Goal: Information Seeking & Learning: Learn about a topic

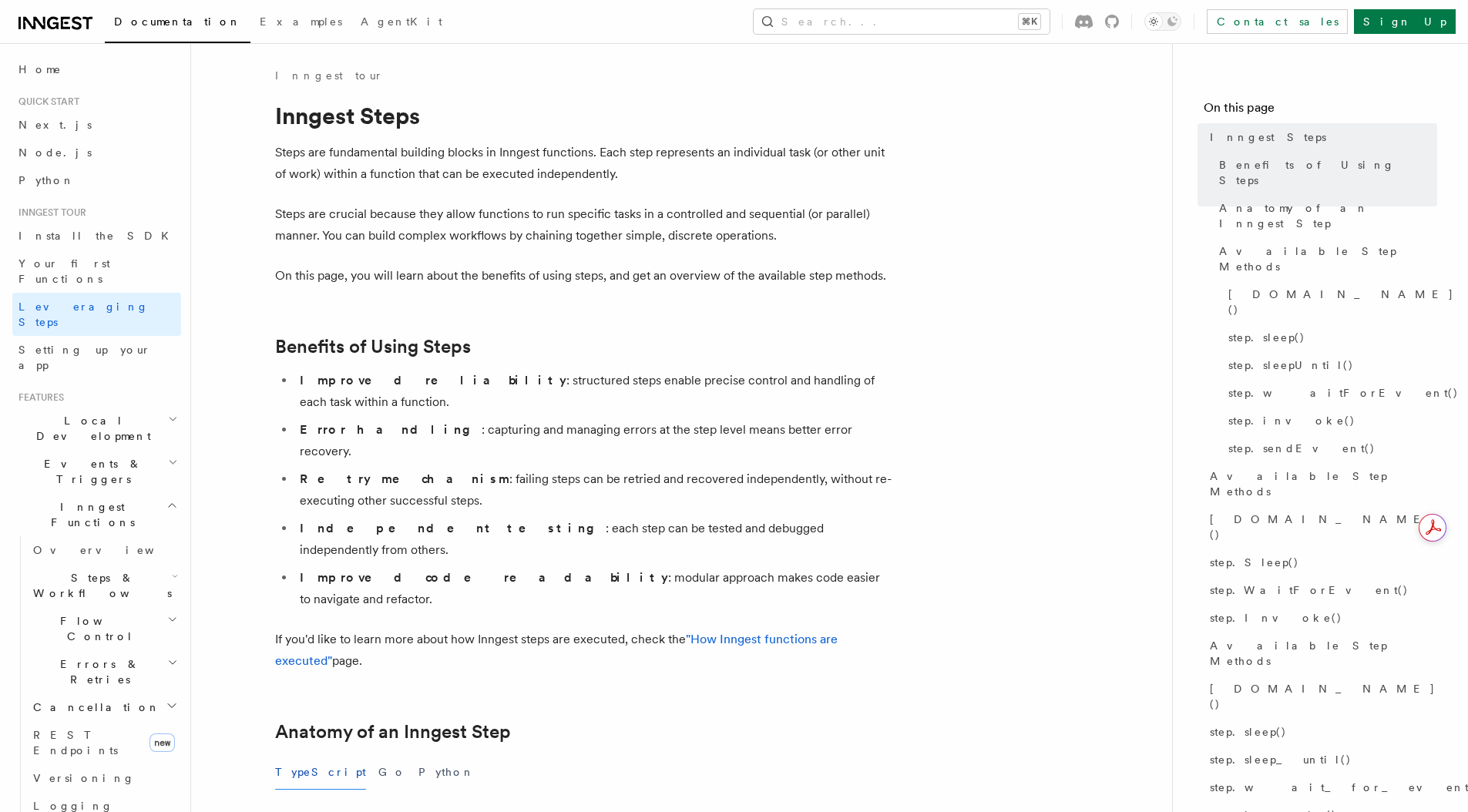
click at [99, 456] on span "Events & Triggers" at bounding box center [90, 472] width 155 height 31
click at [93, 553] on span "Sending events" at bounding box center [71, 567] width 77 height 27
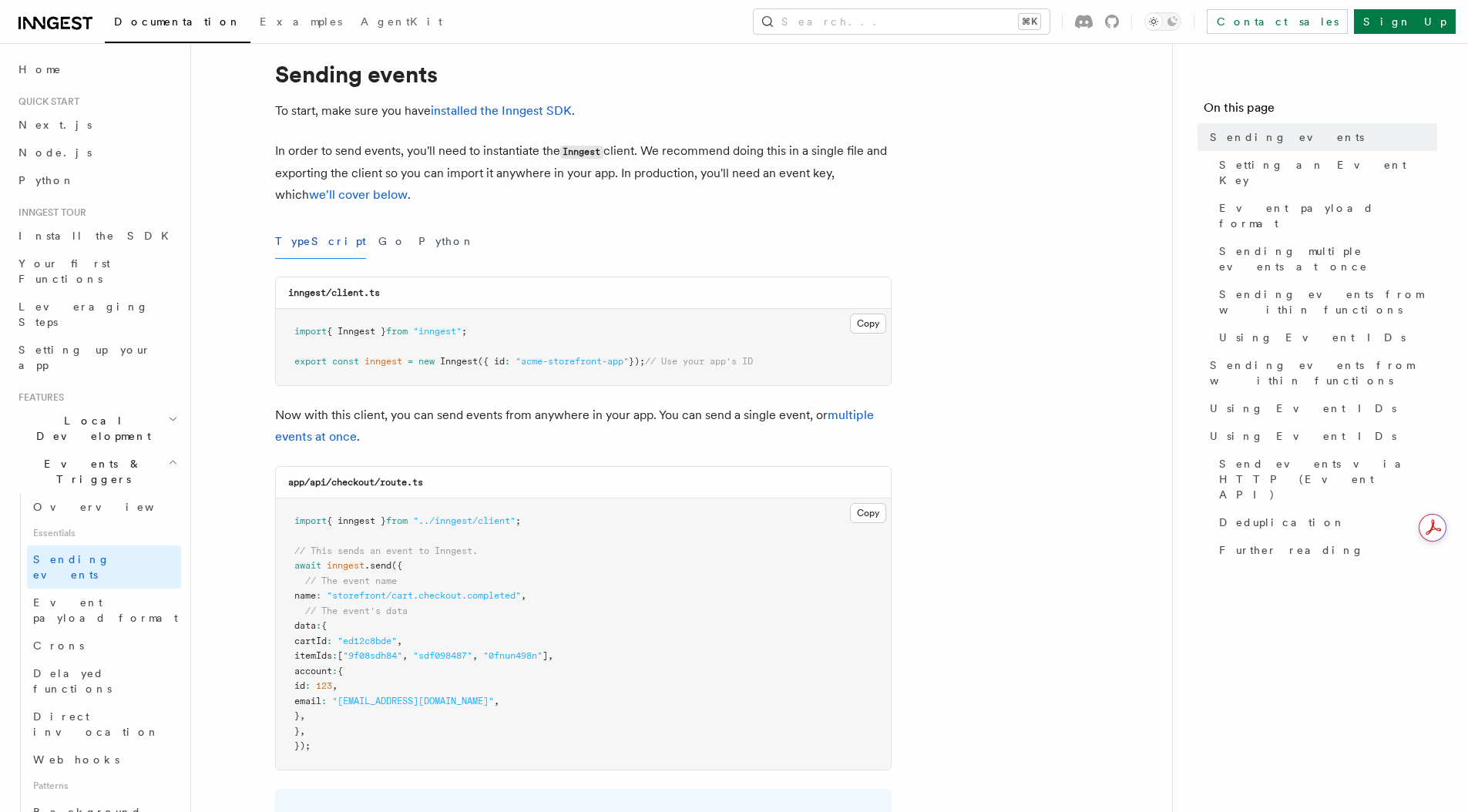
scroll to position [69, 0]
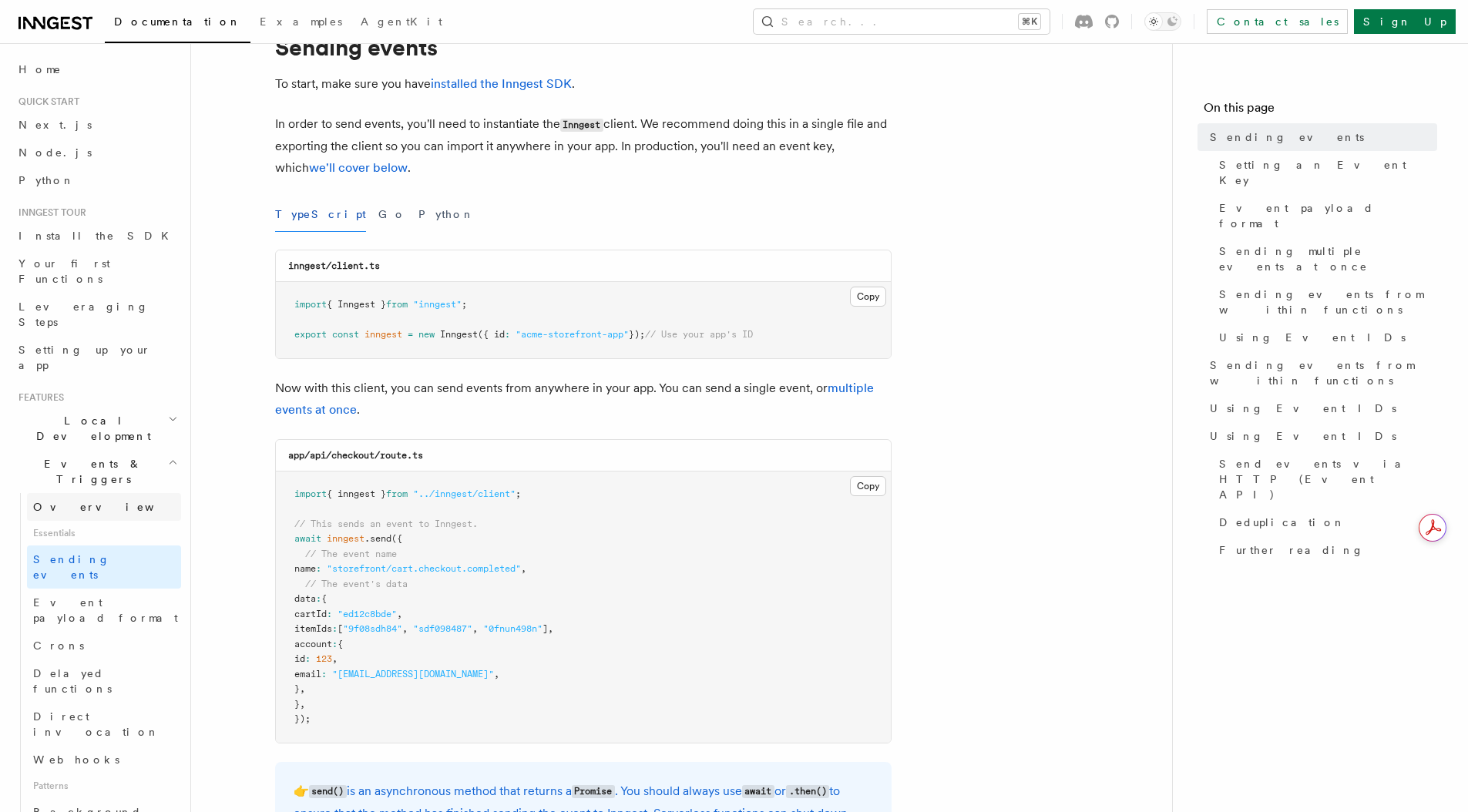
click at [90, 493] on link "Overview" at bounding box center [104, 507] width 154 height 27
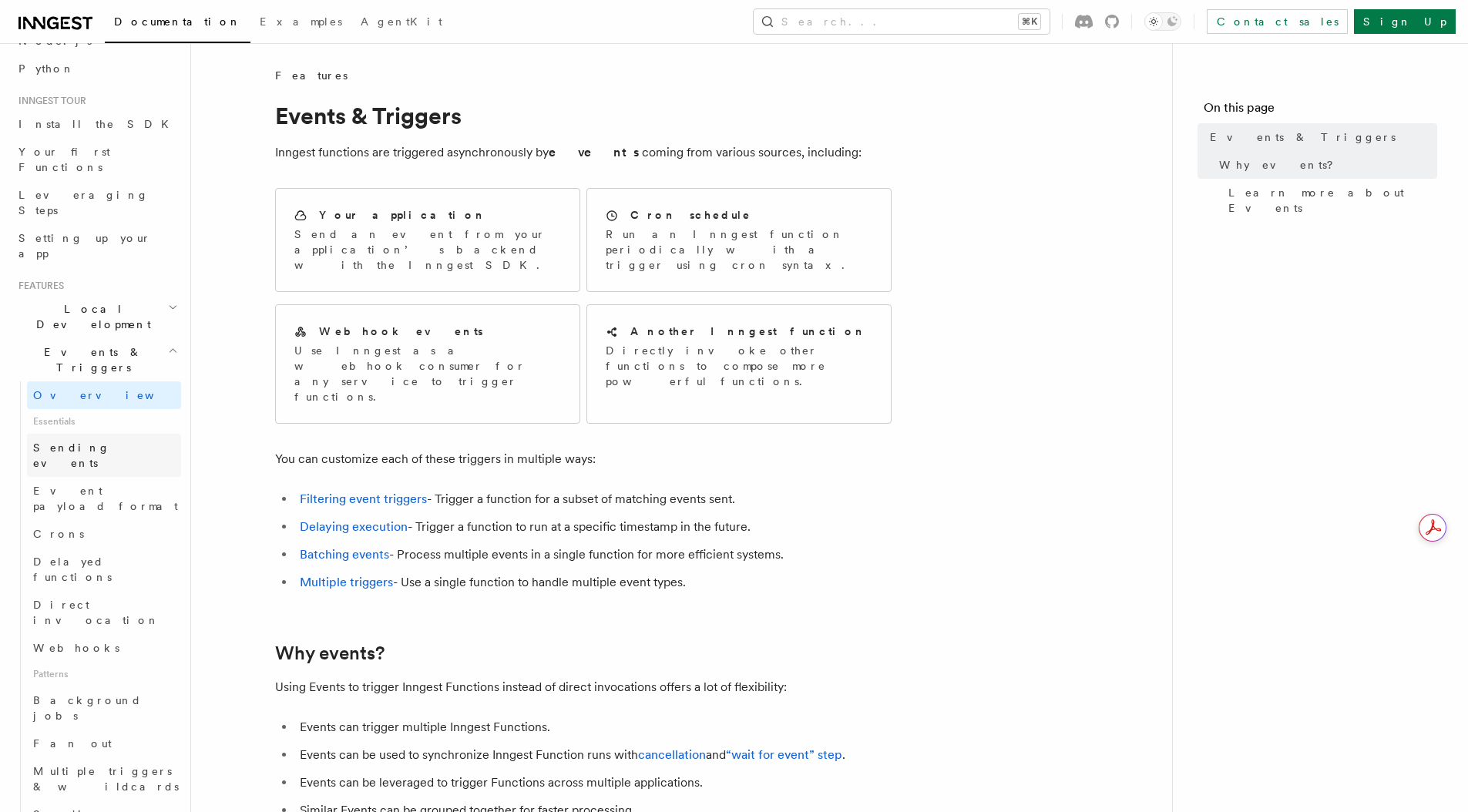
scroll to position [109, 0]
click at [126, 340] on h2 "Events & Triggers" at bounding box center [96, 362] width 169 height 43
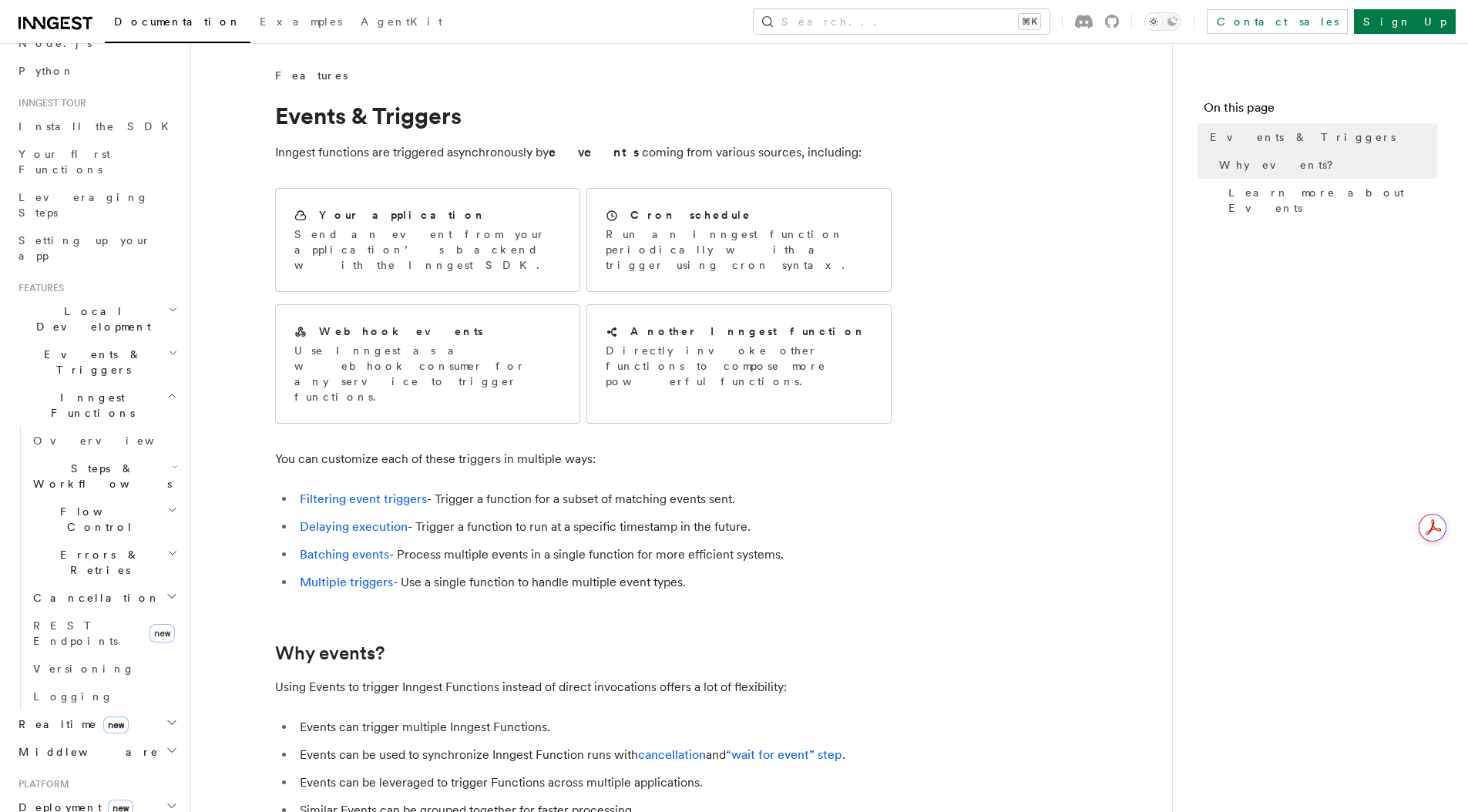
click at [122, 461] on span "Steps & Workflows" at bounding box center [99, 476] width 145 height 31
click at [112, 497] on link "Overview" at bounding box center [111, 511] width 139 height 27
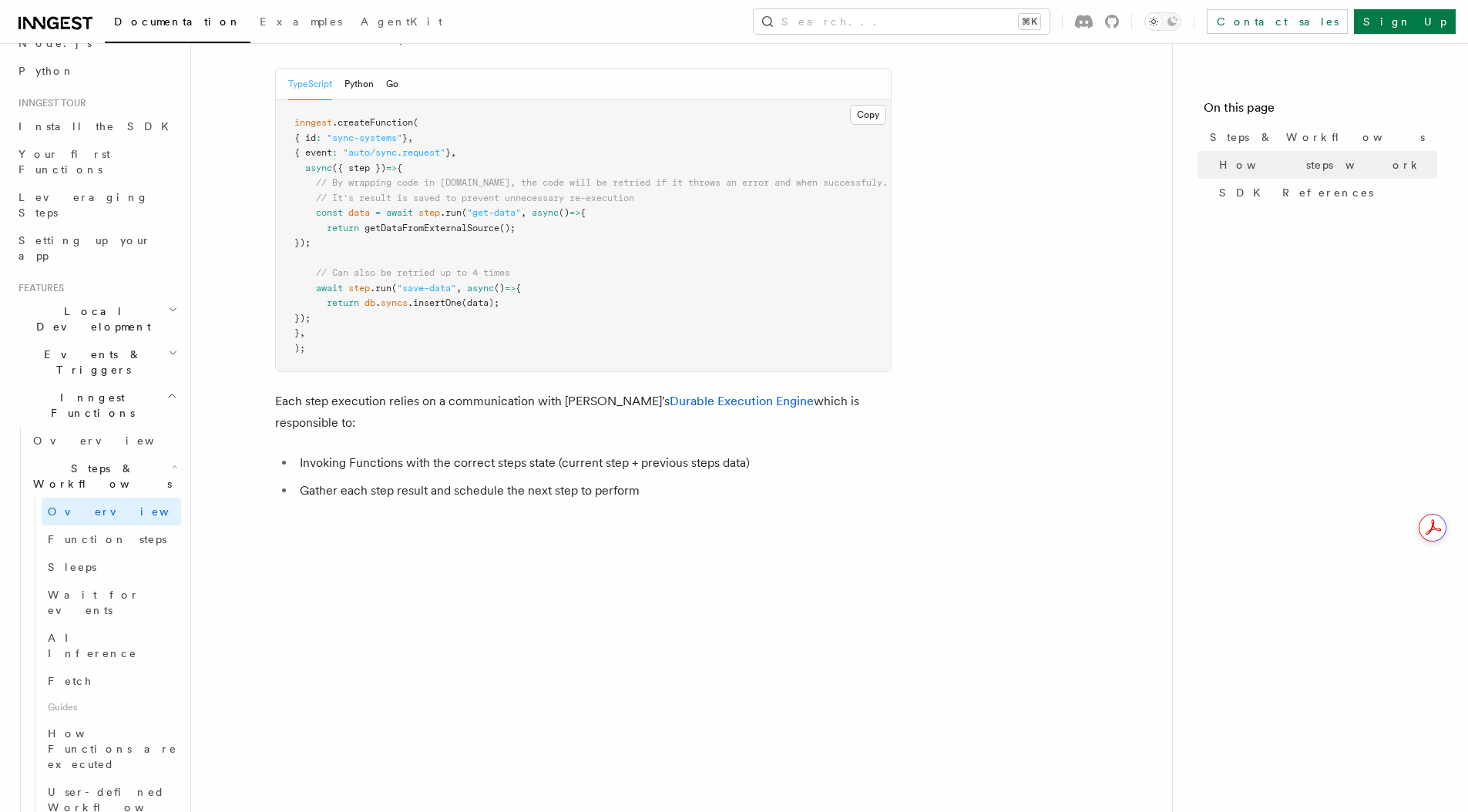
scroll to position [773, 0]
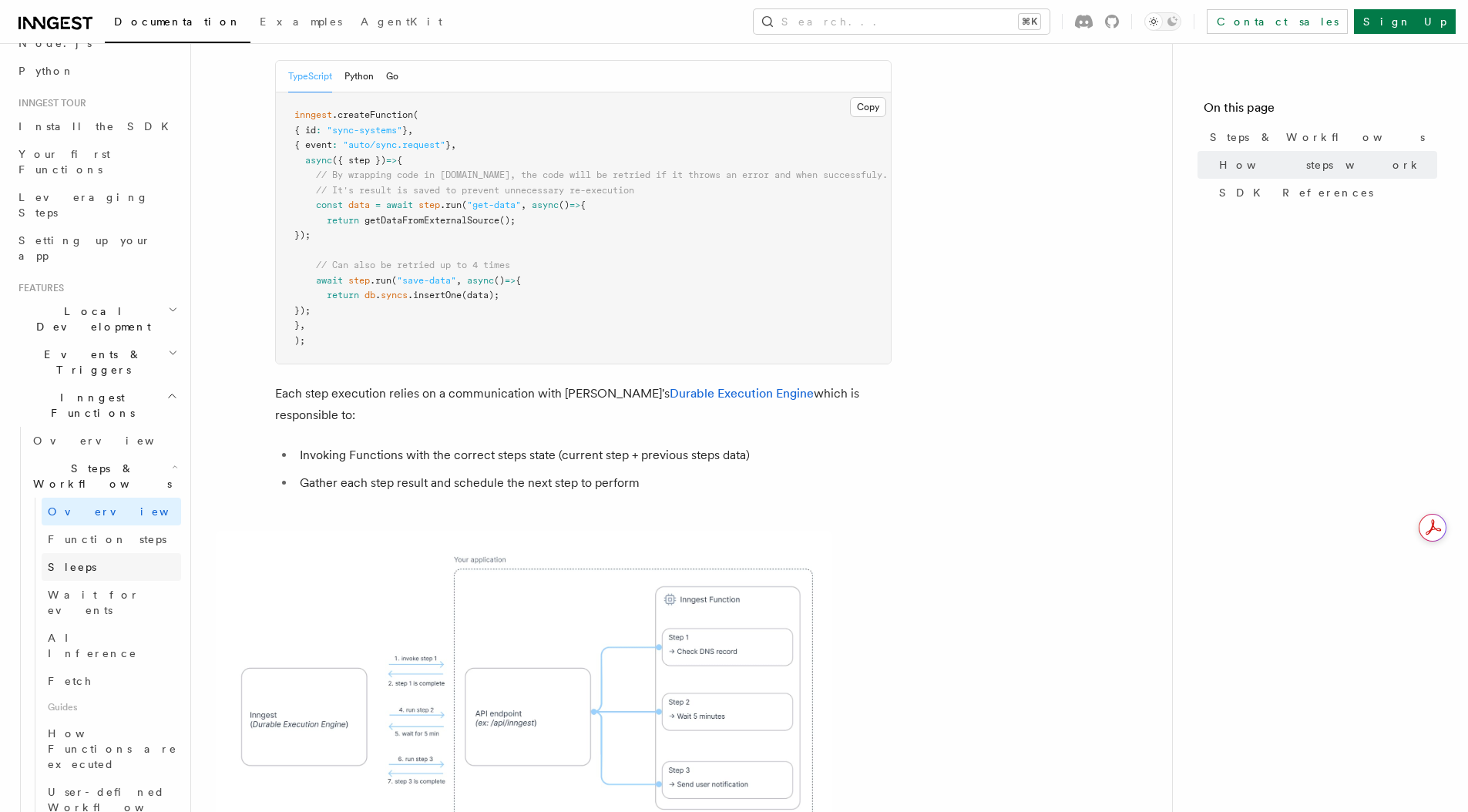
click at [104, 553] on link "Sleeps" at bounding box center [111, 567] width 139 height 27
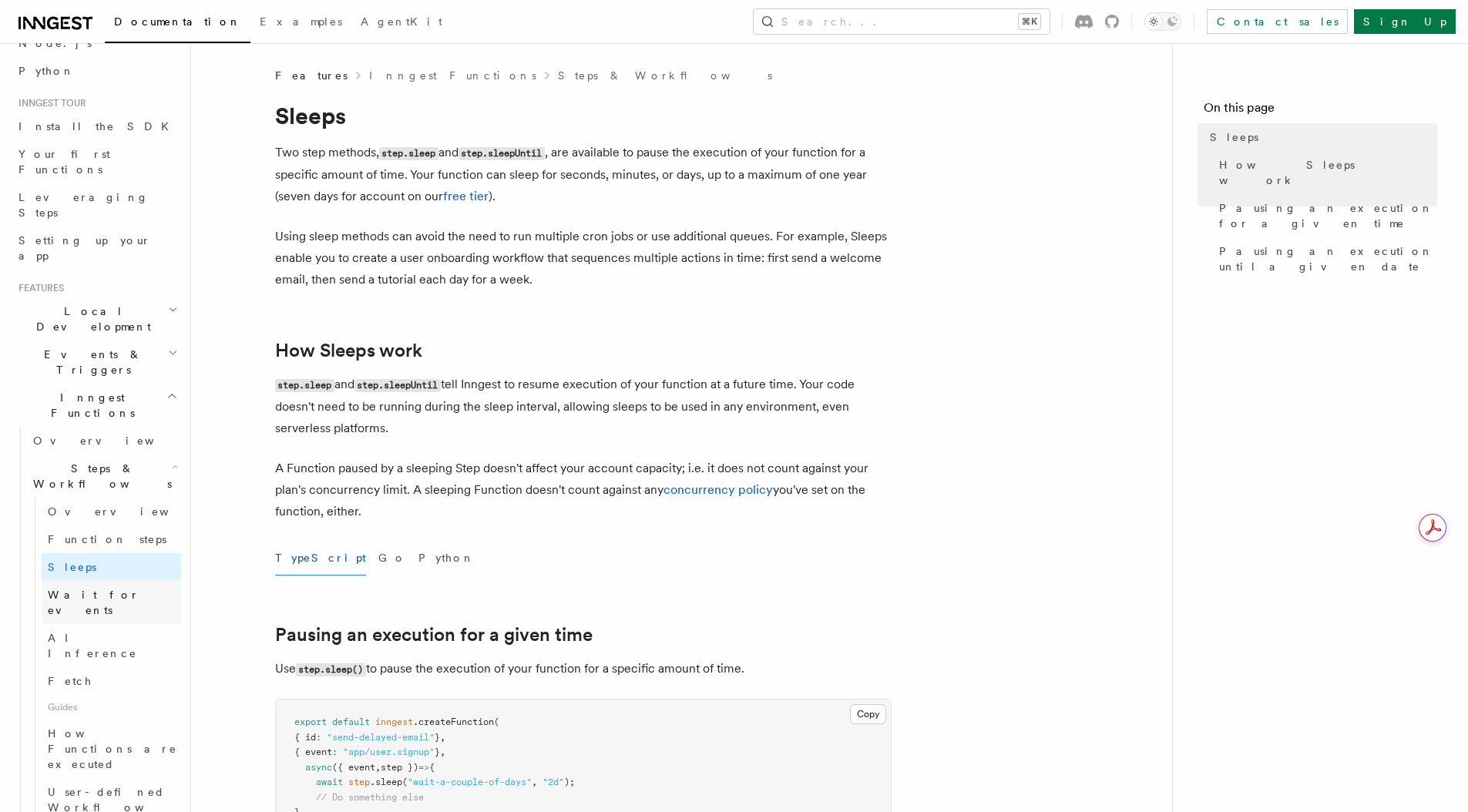
click at [103, 589] on span "Wait for events" at bounding box center [93, 603] width 91 height 27
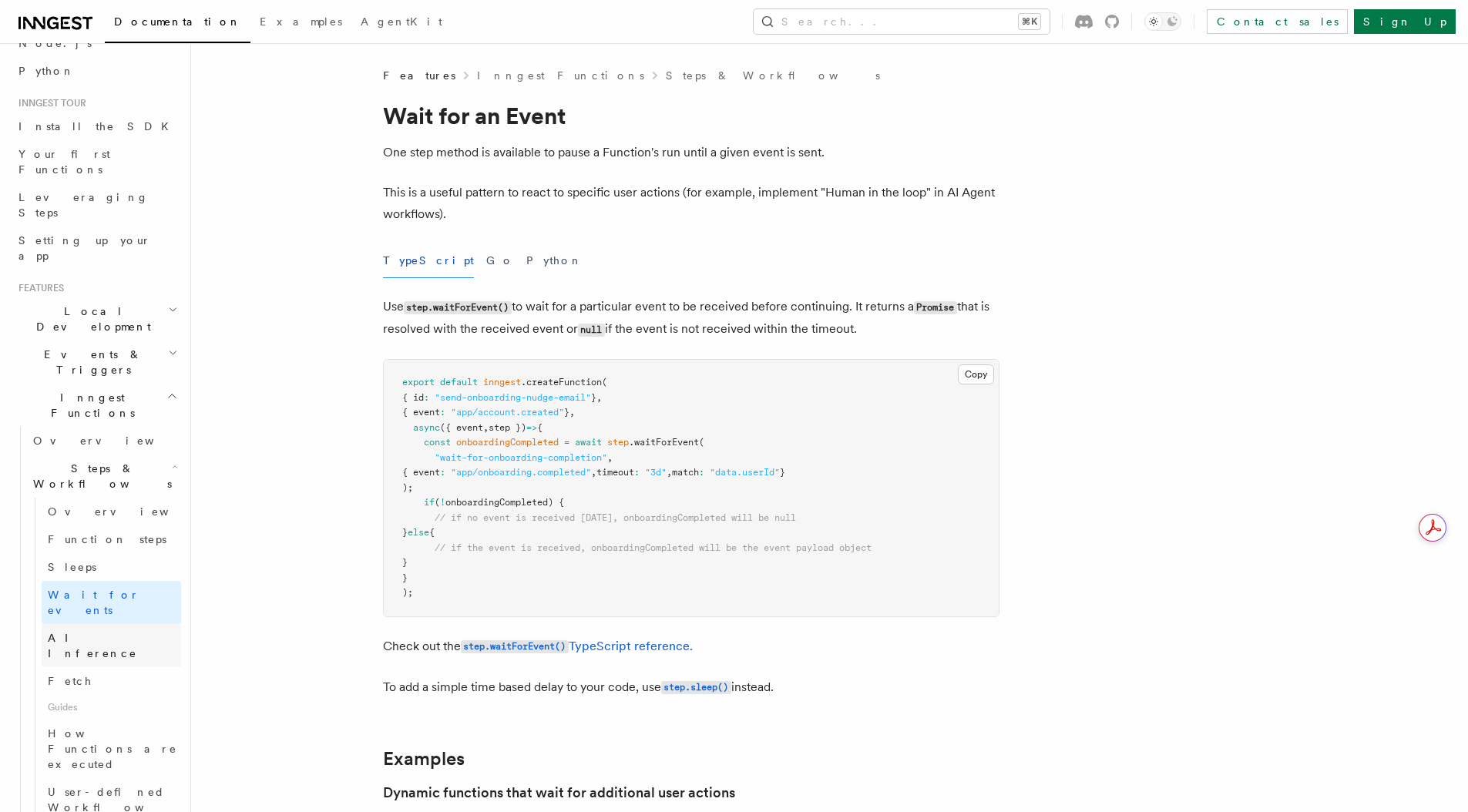
click at [103, 632] on span "AI Inference" at bounding box center [92, 645] width 90 height 27
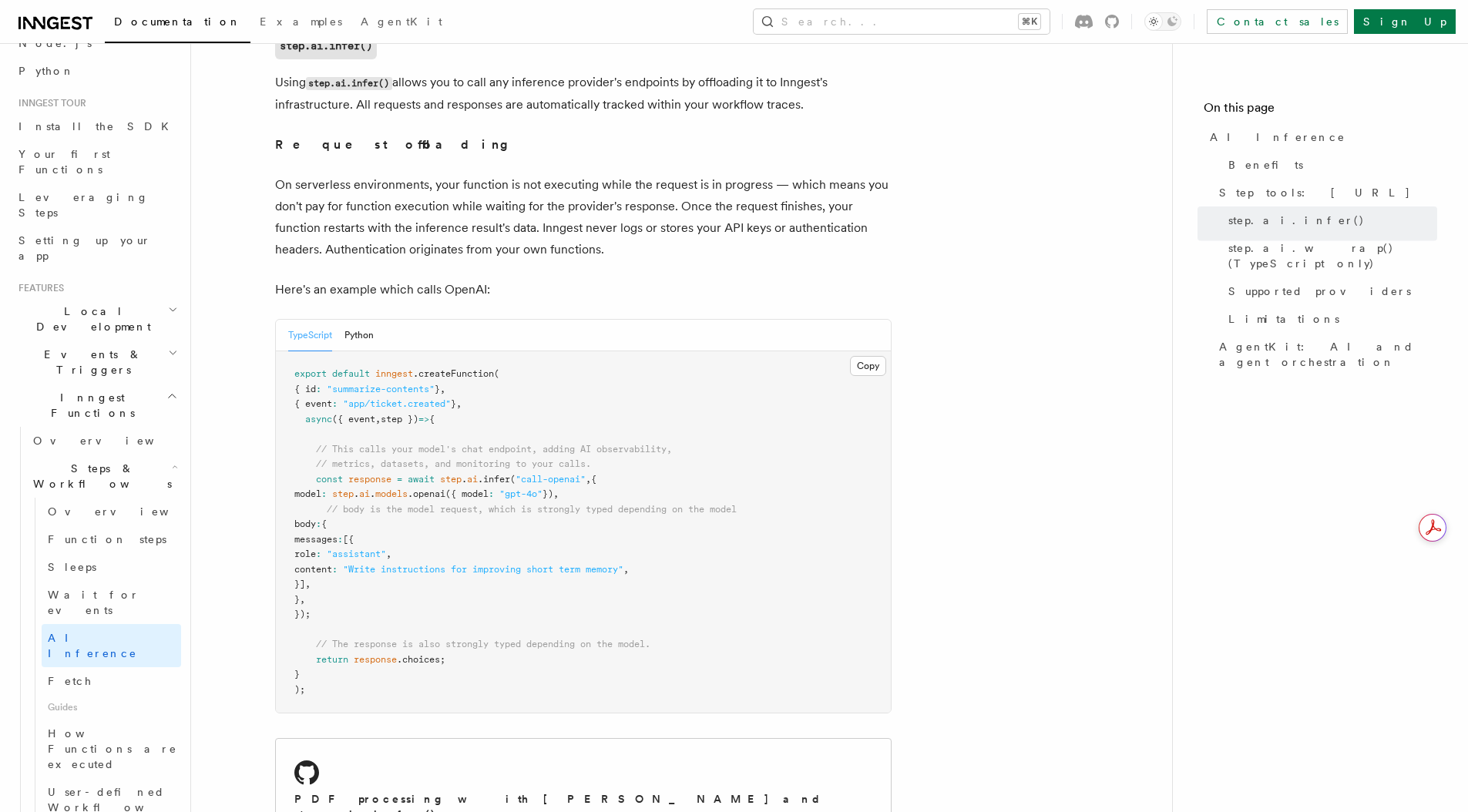
scroll to position [653, 0]
click at [81, 667] on link "Fetch" at bounding box center [111, 681] width 139 height 27
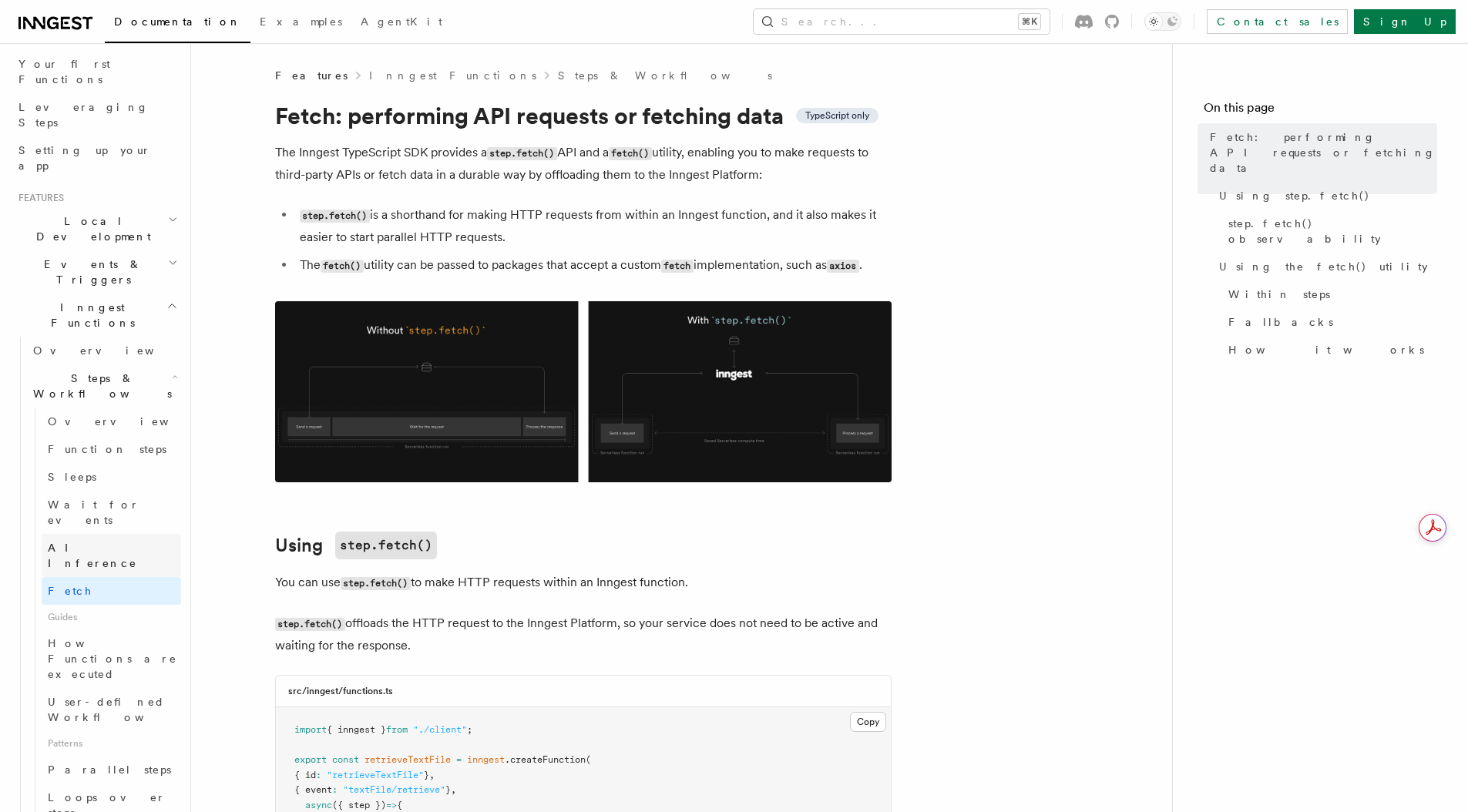
scroll to position [201, 0]
click at [95, 634] on span "How Functions are executed" at bounding box center [114, 657] width 133 height 46
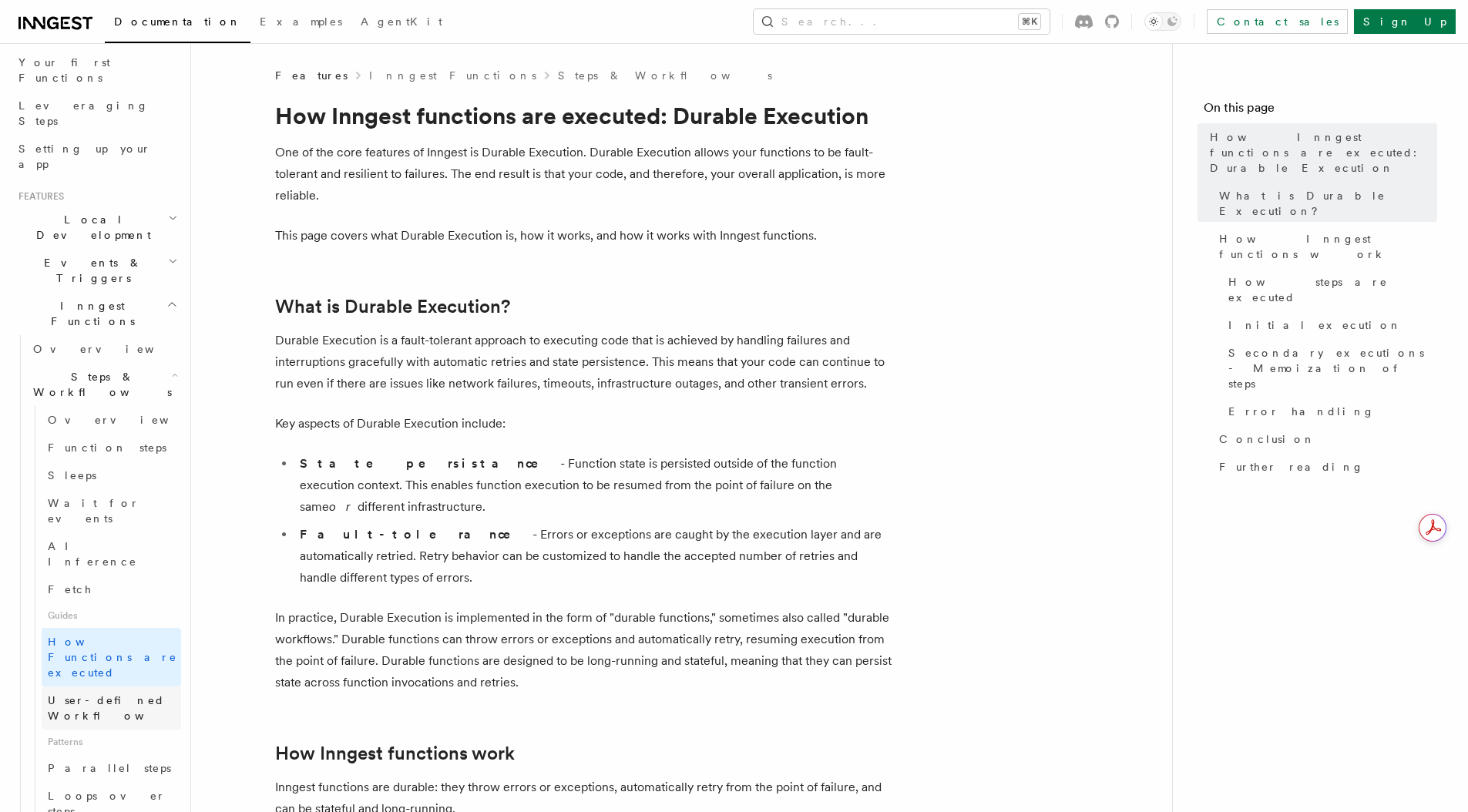
click at [87, 694] on span "User-defined Workflows" at bounding box center [116, 708] width 138 height 27
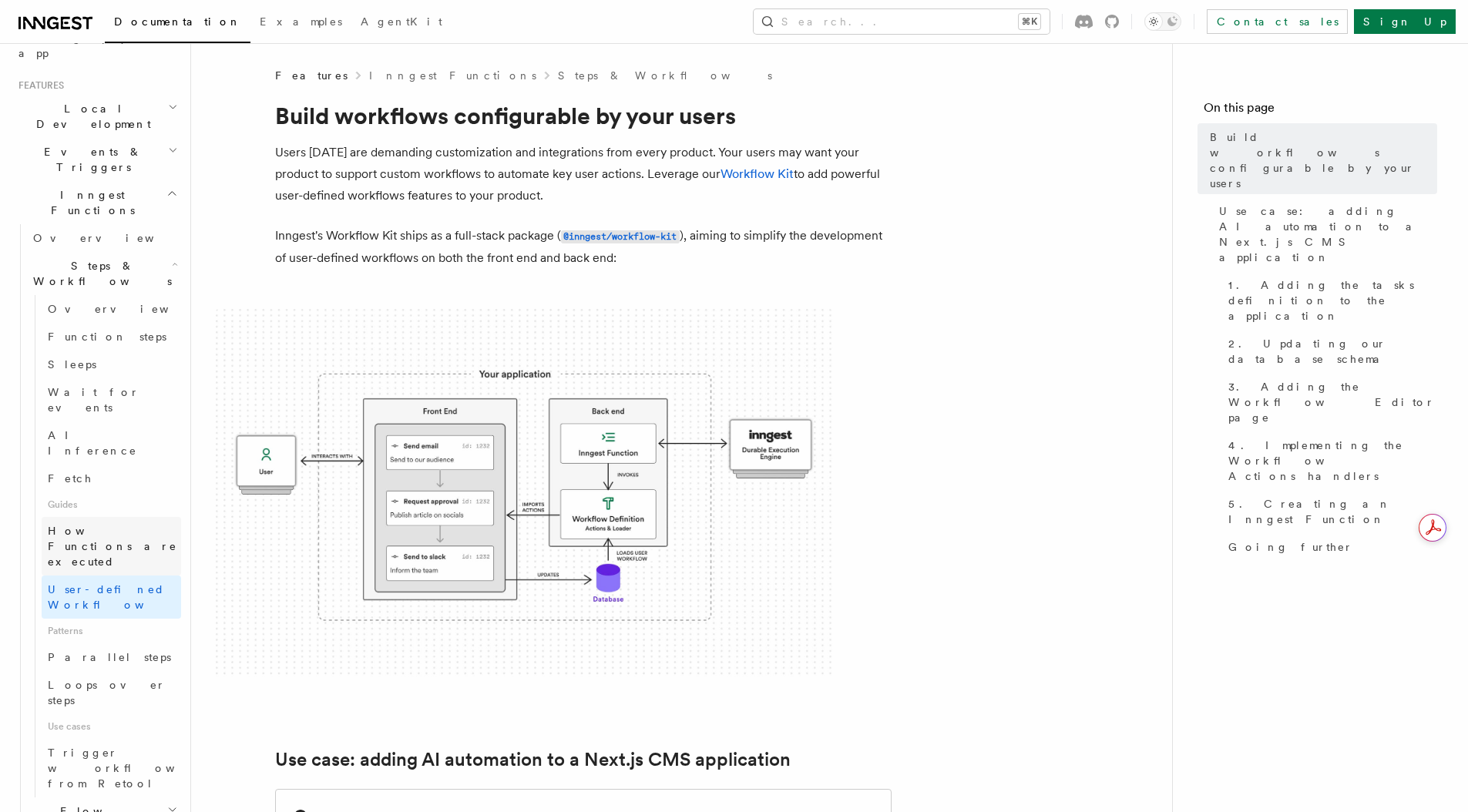
scroll to position [313, 0]
click at [91, 678] on span "Loops over steps" at bounding box center [107, 691] width 118 height 27
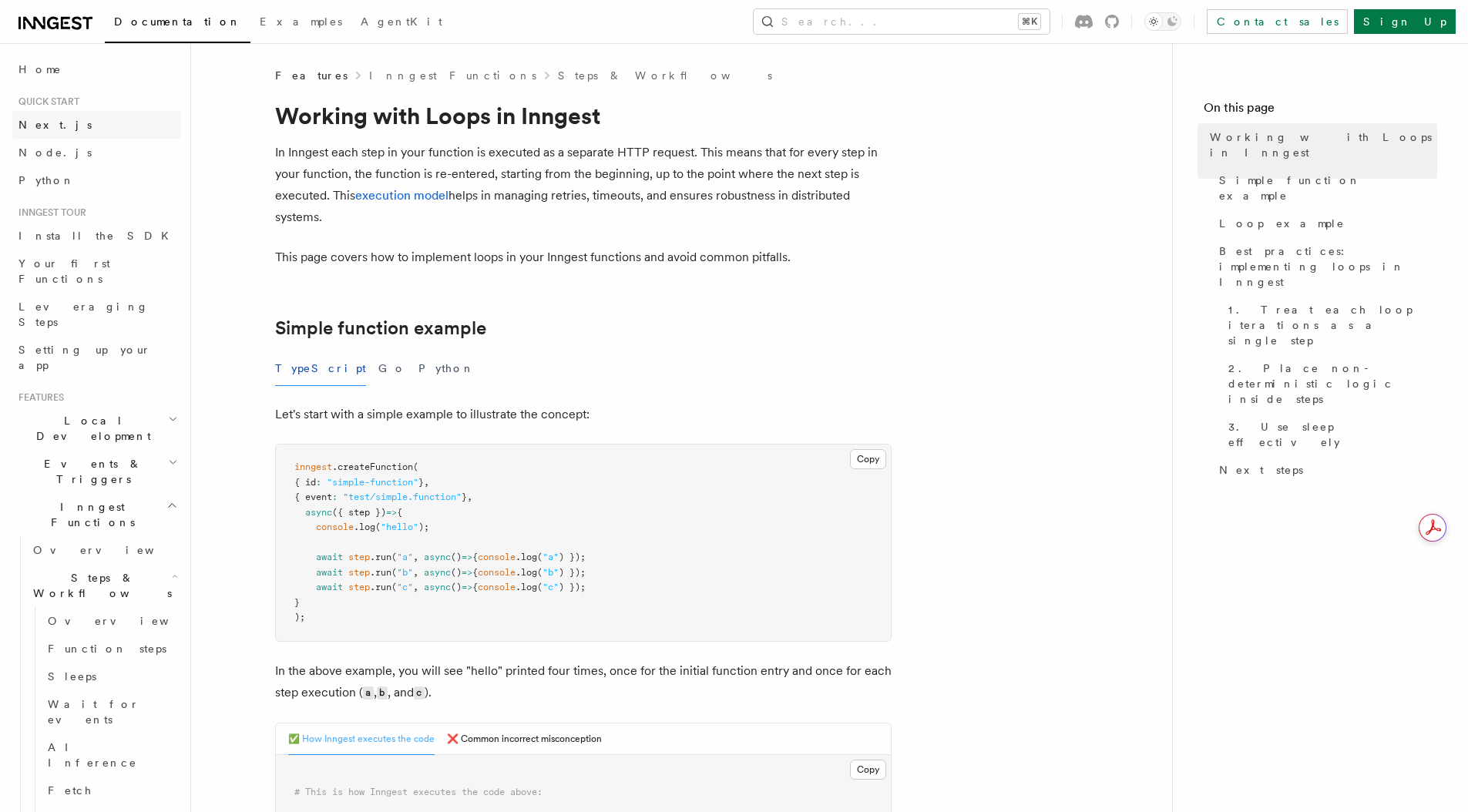
click at [113, 122] on link "Next.js" at bounding box center [96, 125] width 169 height 27
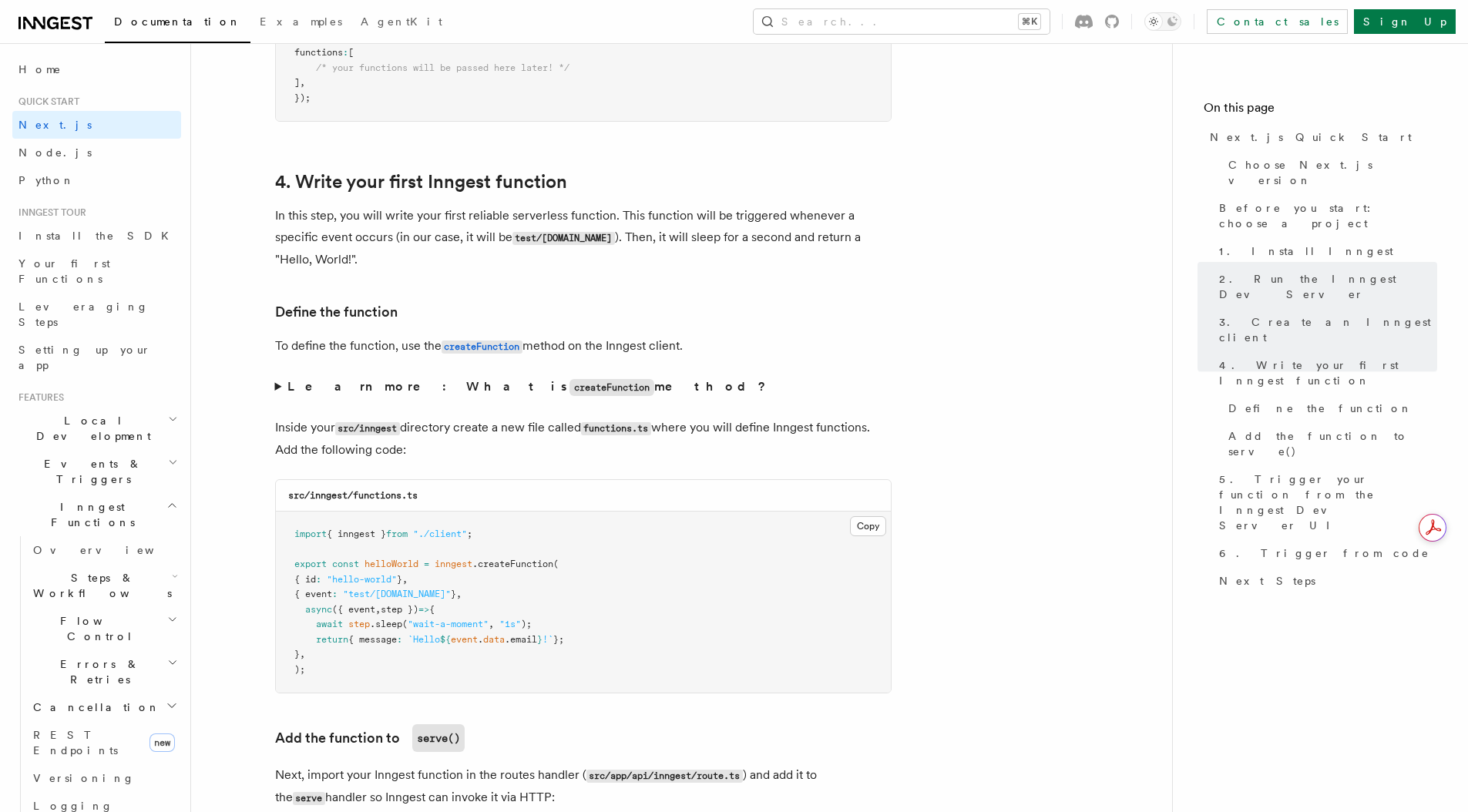
scroll to position [2378, 0]
click at [658, 319] on h3 "Define the function" at bounding box center [583, 313] width 616 height 22
